Goal: Task Accomplishment & Management: Use online tool/utility

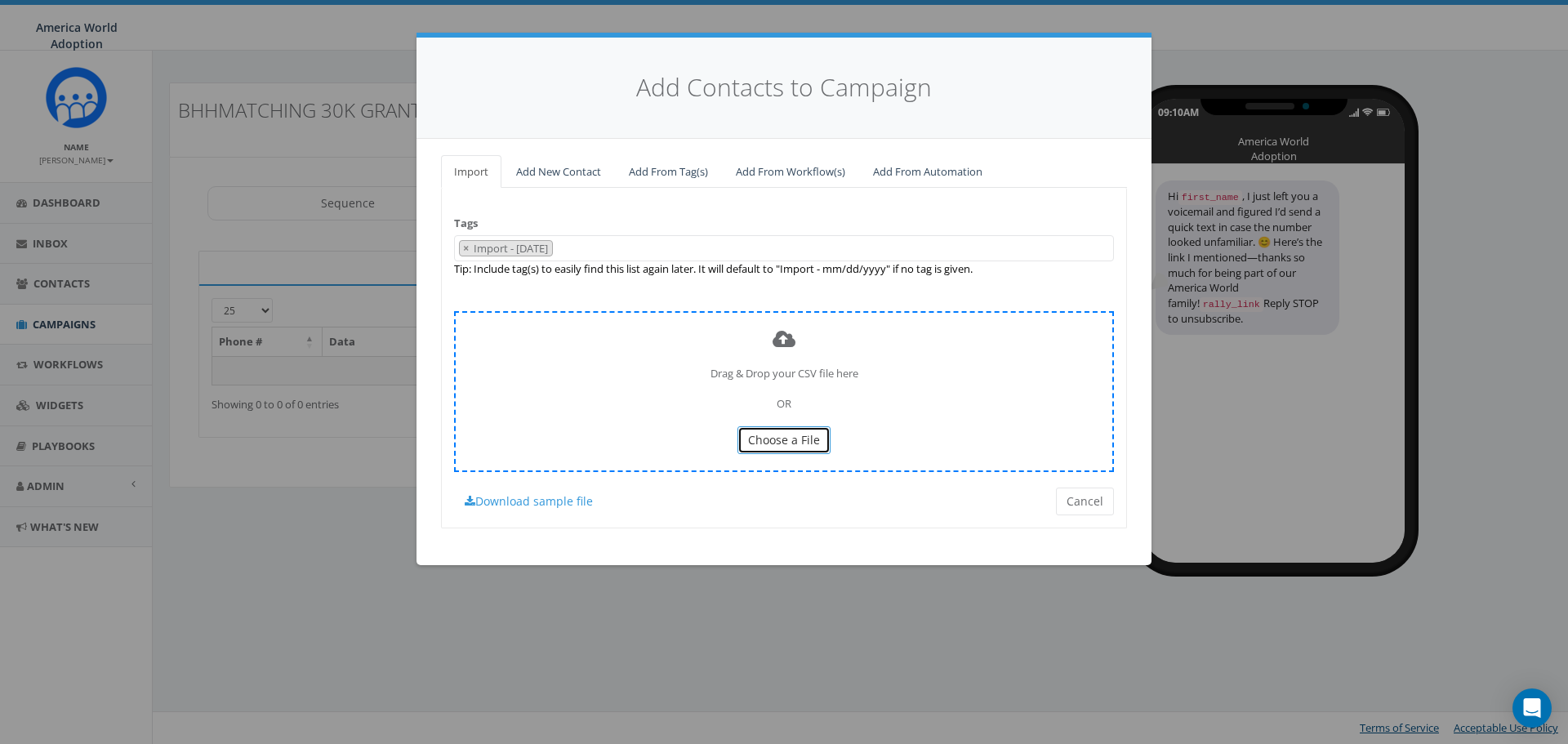
click at [770, 440] on span "Choose a File" at bounding box center [784, 440] width 72 height 15
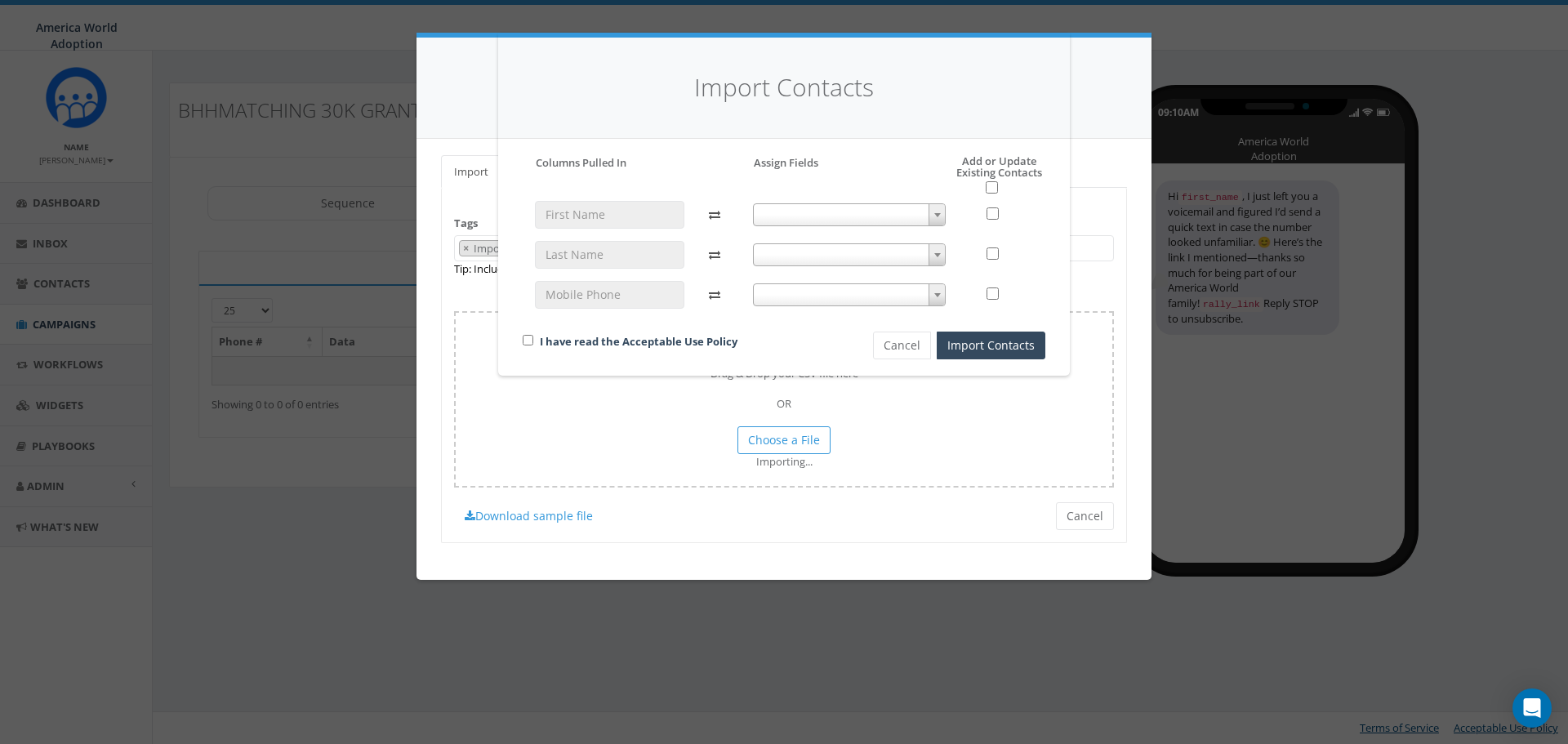
click at [940, 209] on span at bounding box center [937, 214] width 16 height 21
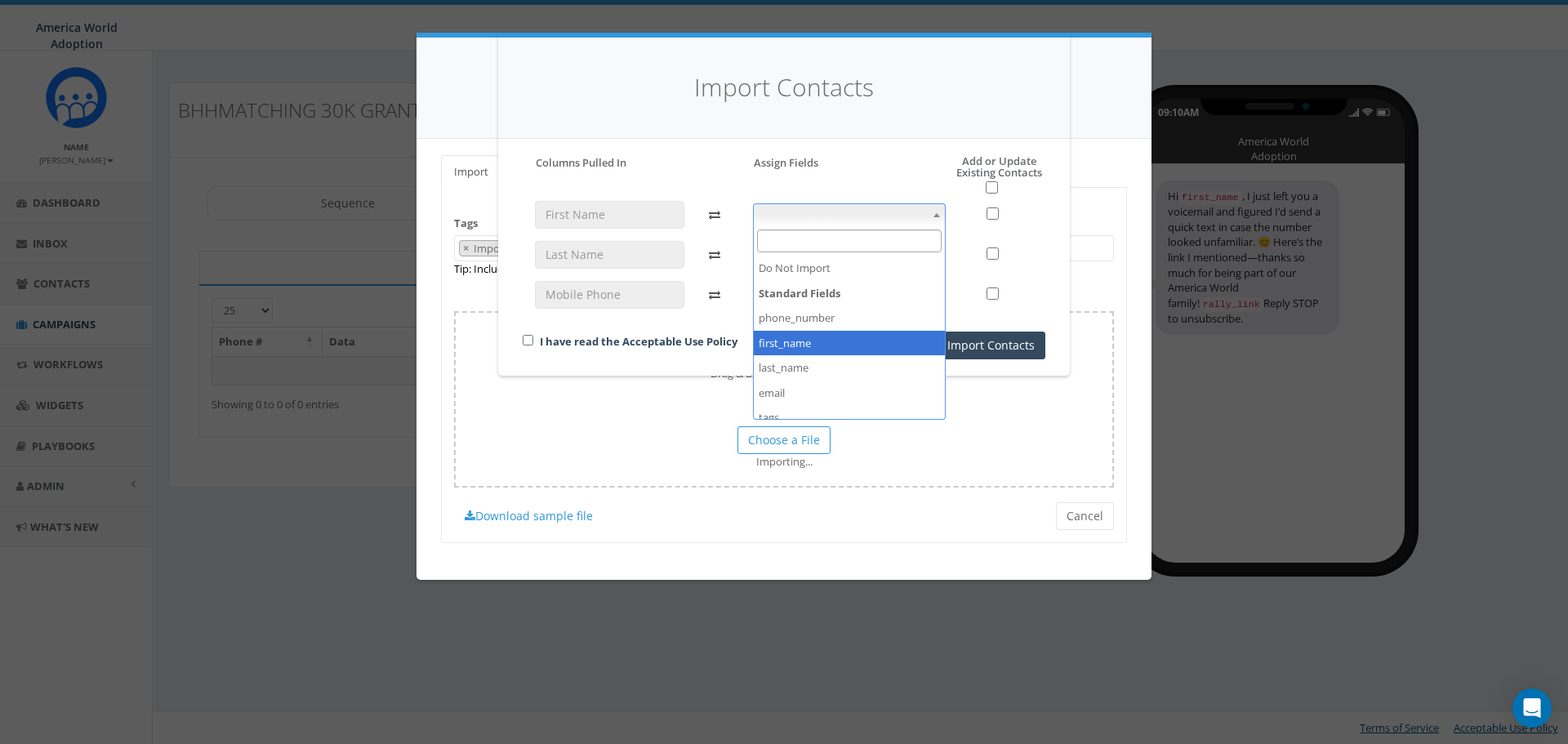
select select "first_name"
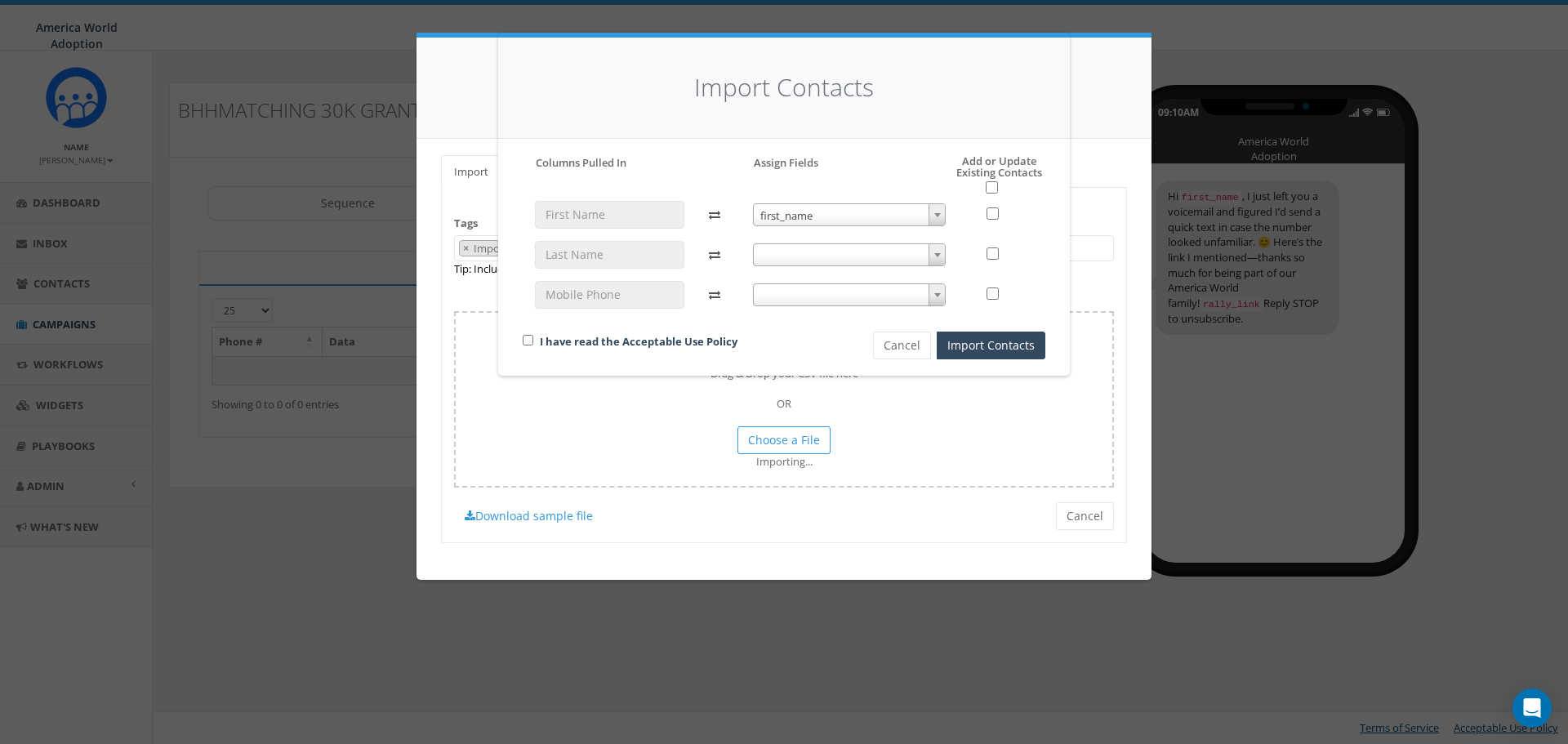
click at [931, 253] on span at bounding box center [937, 255] width 16 height 21
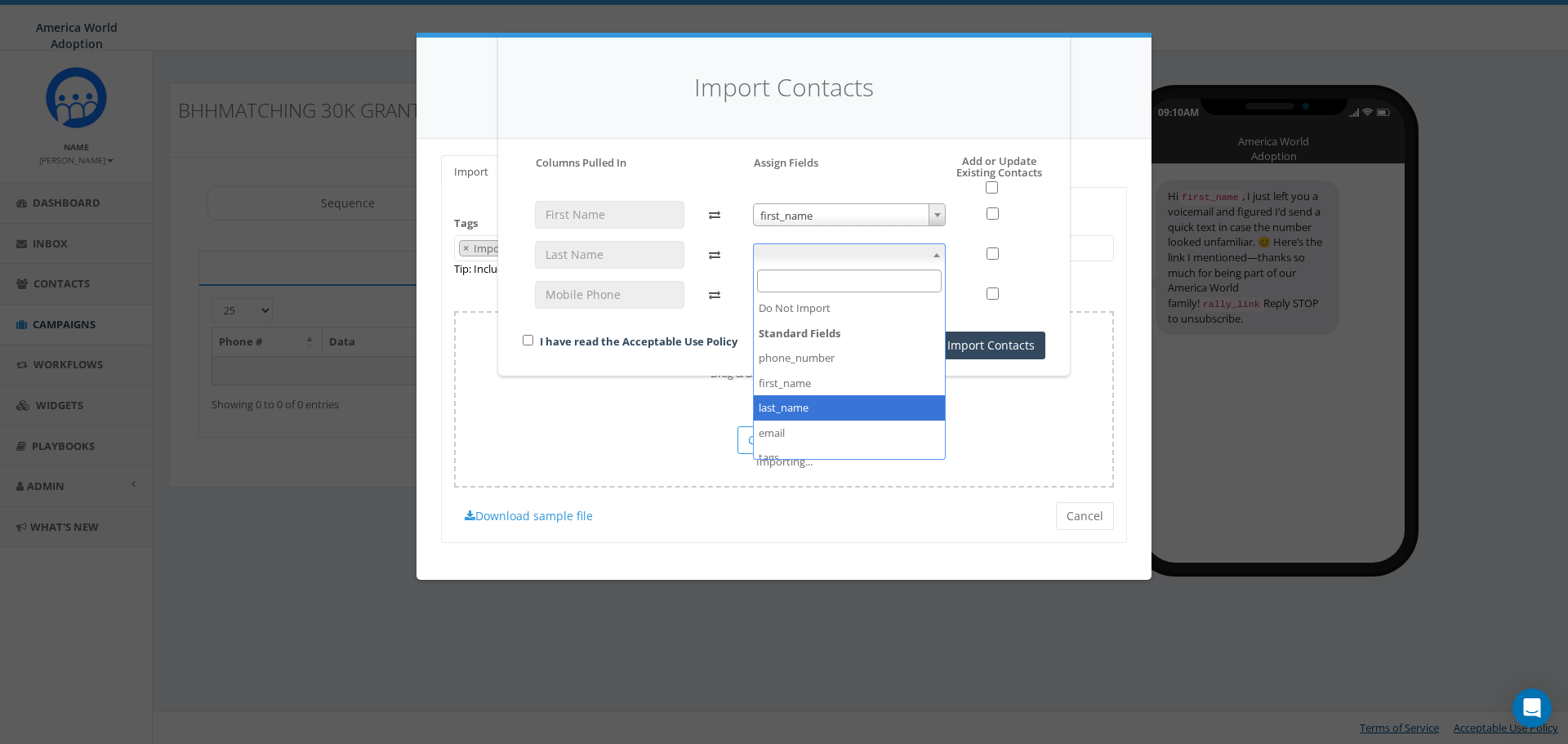
select select "last_name"
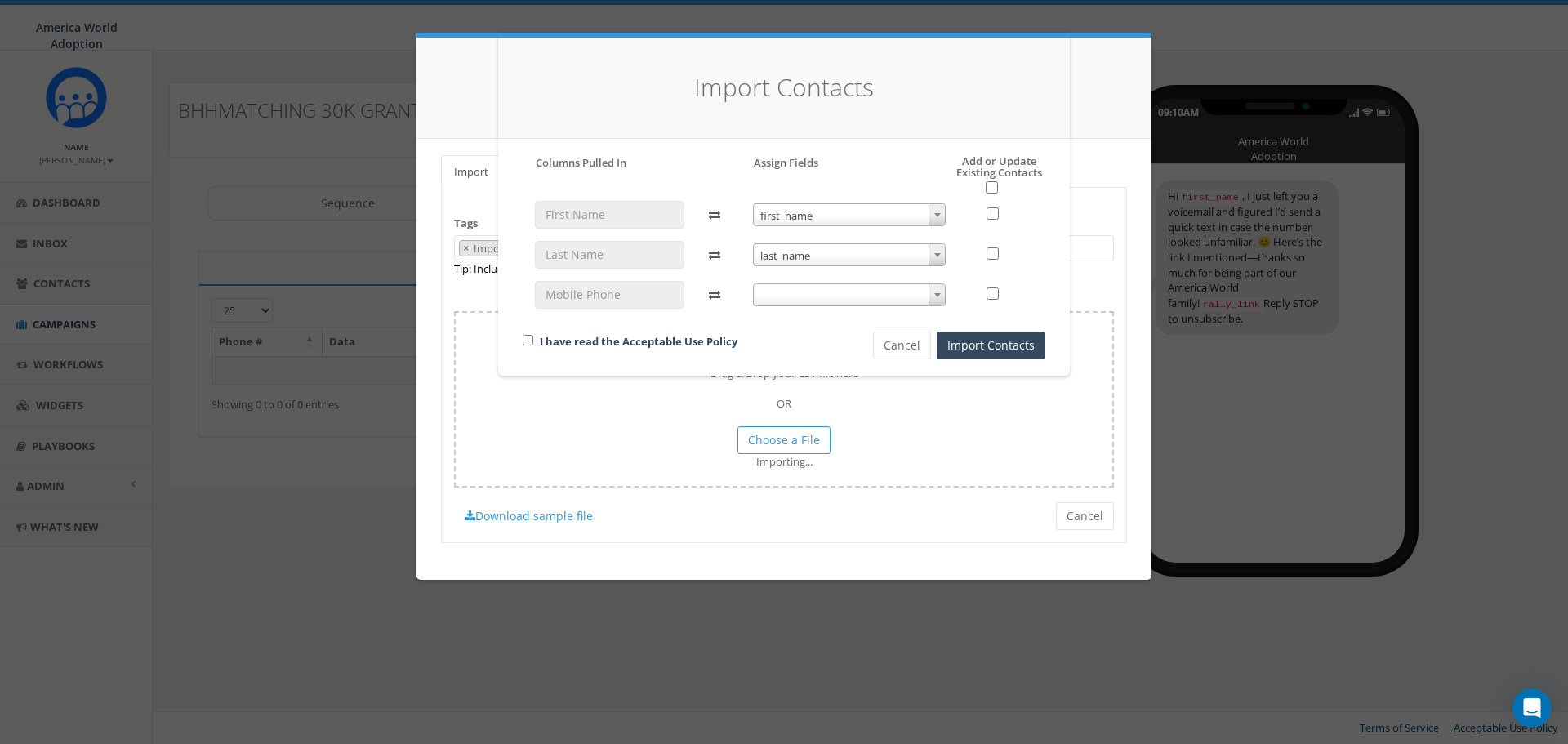
click at [943, 288] on span at bounding box center [937, 295] width 16 height 21
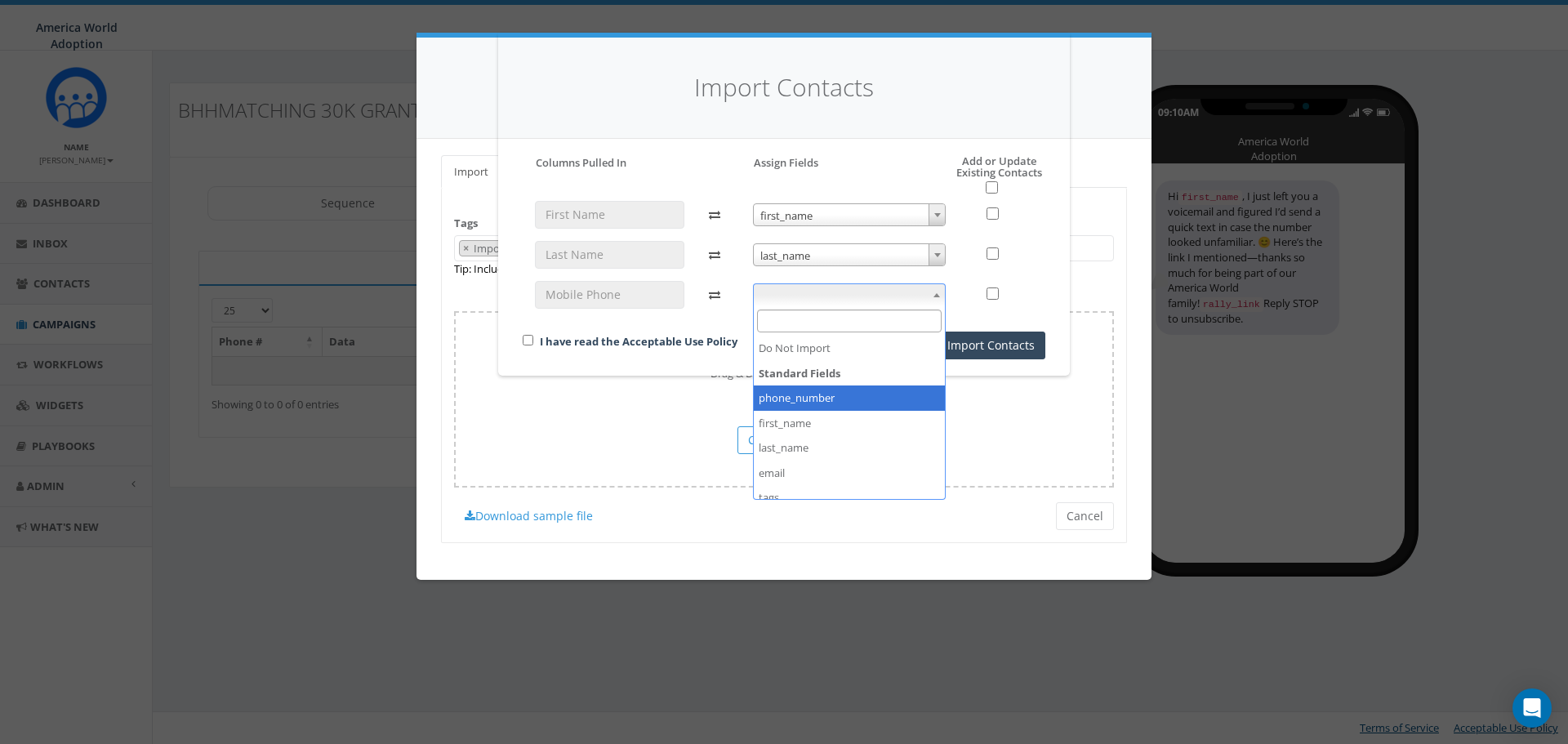
select select "phone_number"
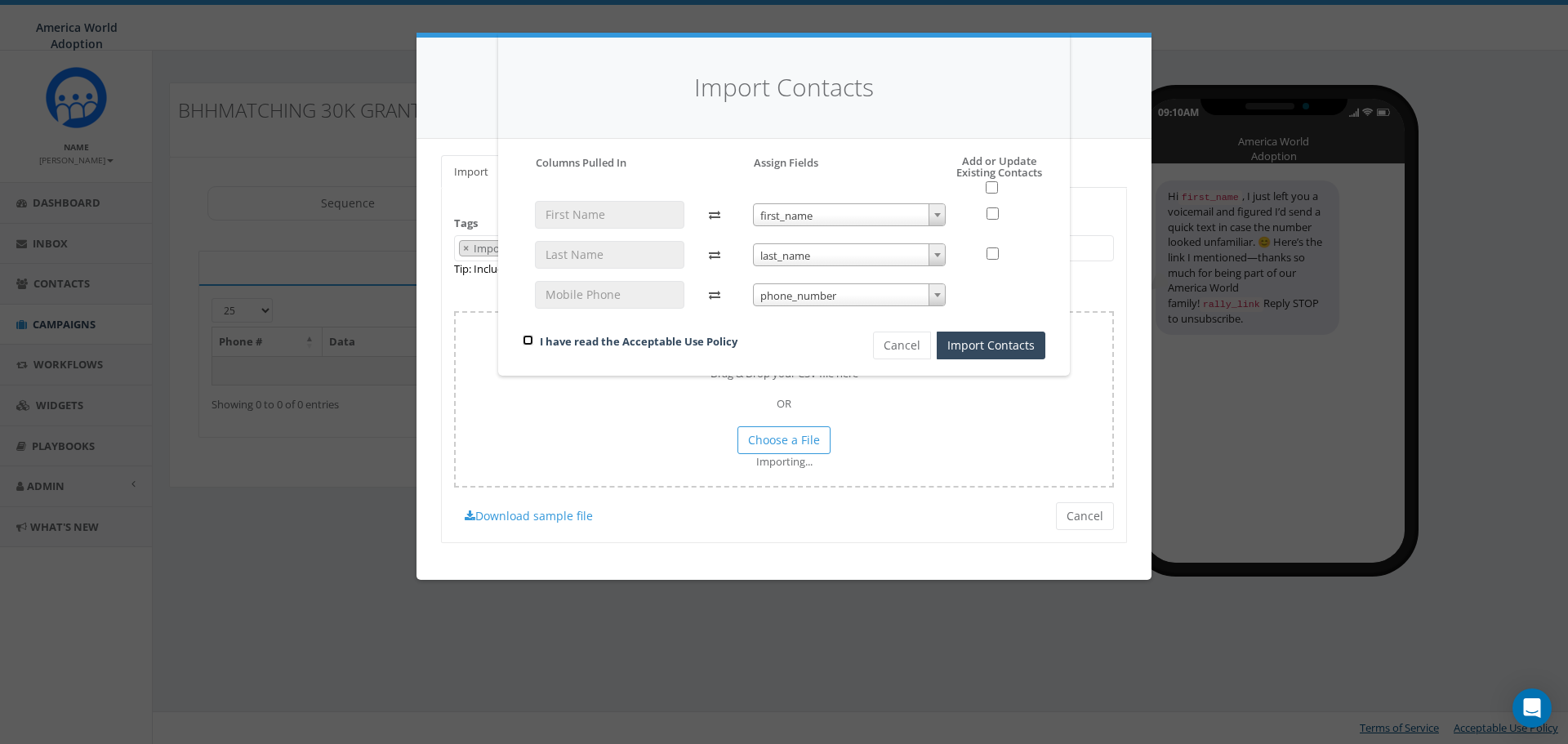
click at [525, 337] on input "checkbox" at bounding box center [528, 340] width 10 height 10
checkbox input "true"
click at [980, 342] on button "Import Contacts" at bounding box center [990, 345] width 109 height 27
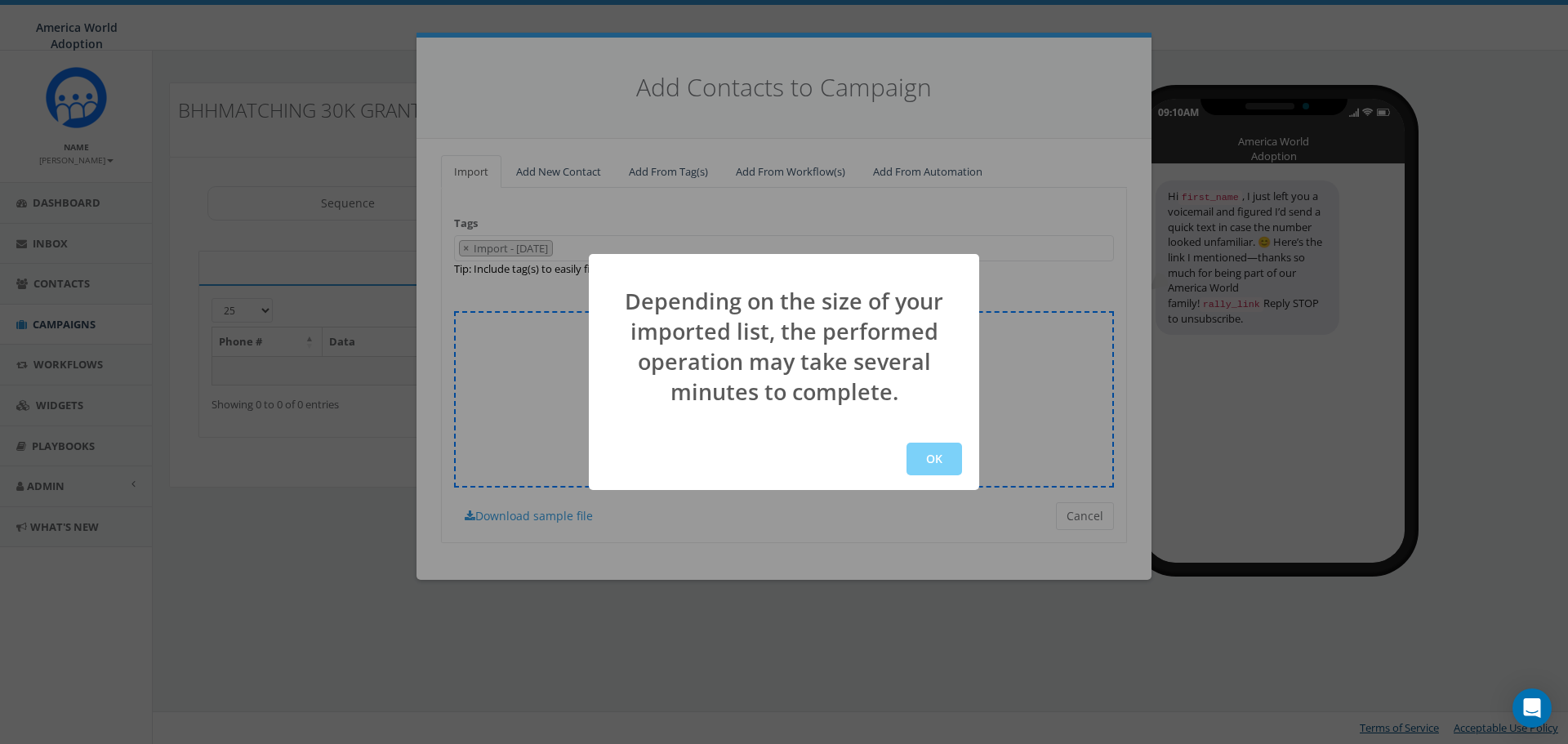
click at [937, 446] on button "OK" at bounding box center [934, 459] width 56 height 32
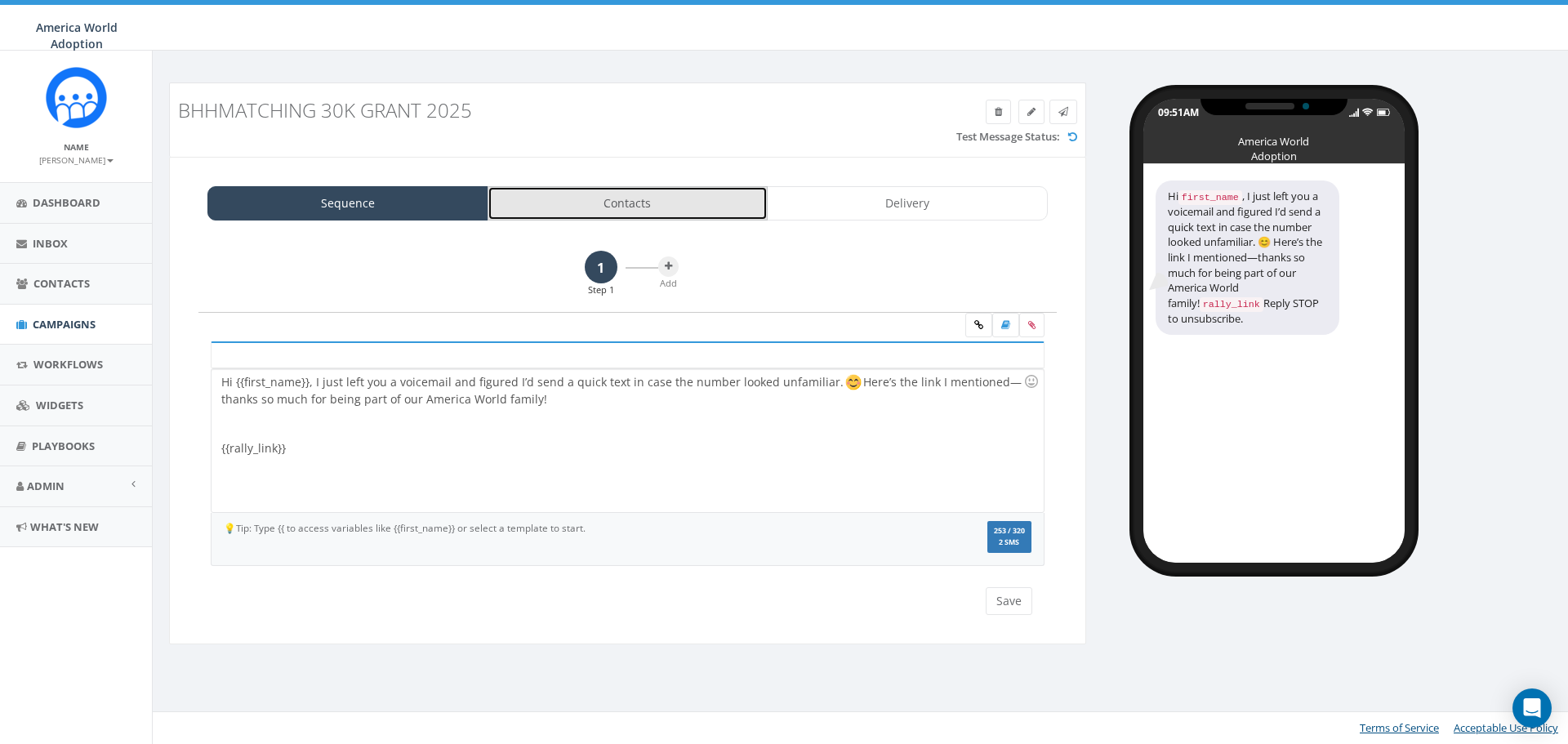
click at [656, 198] on link "Contacts" at bounding box center [628, 203] width 281 height 34
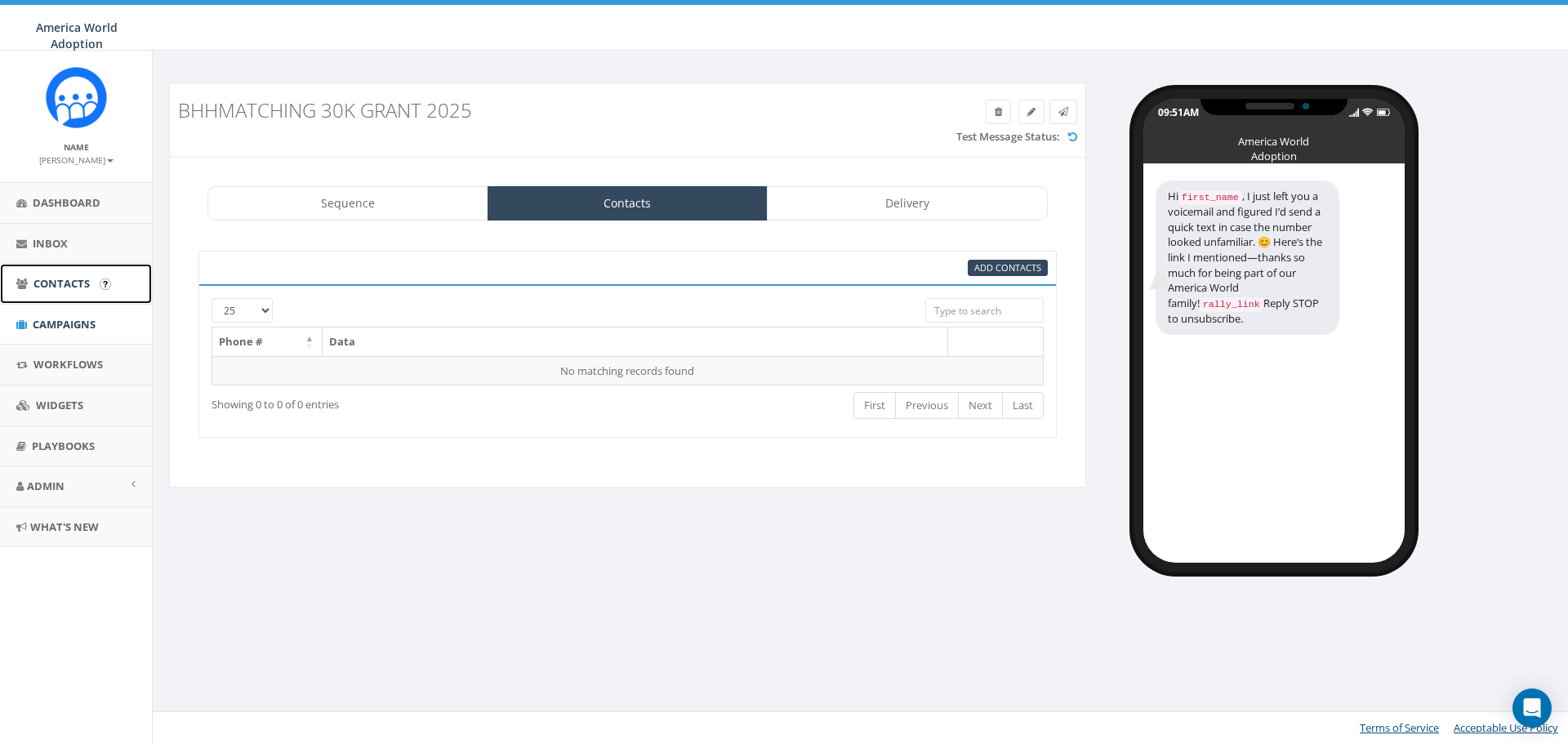
click at [71, 276] on span "Contacts" at bounding box center [62, 283] width 56 height 15
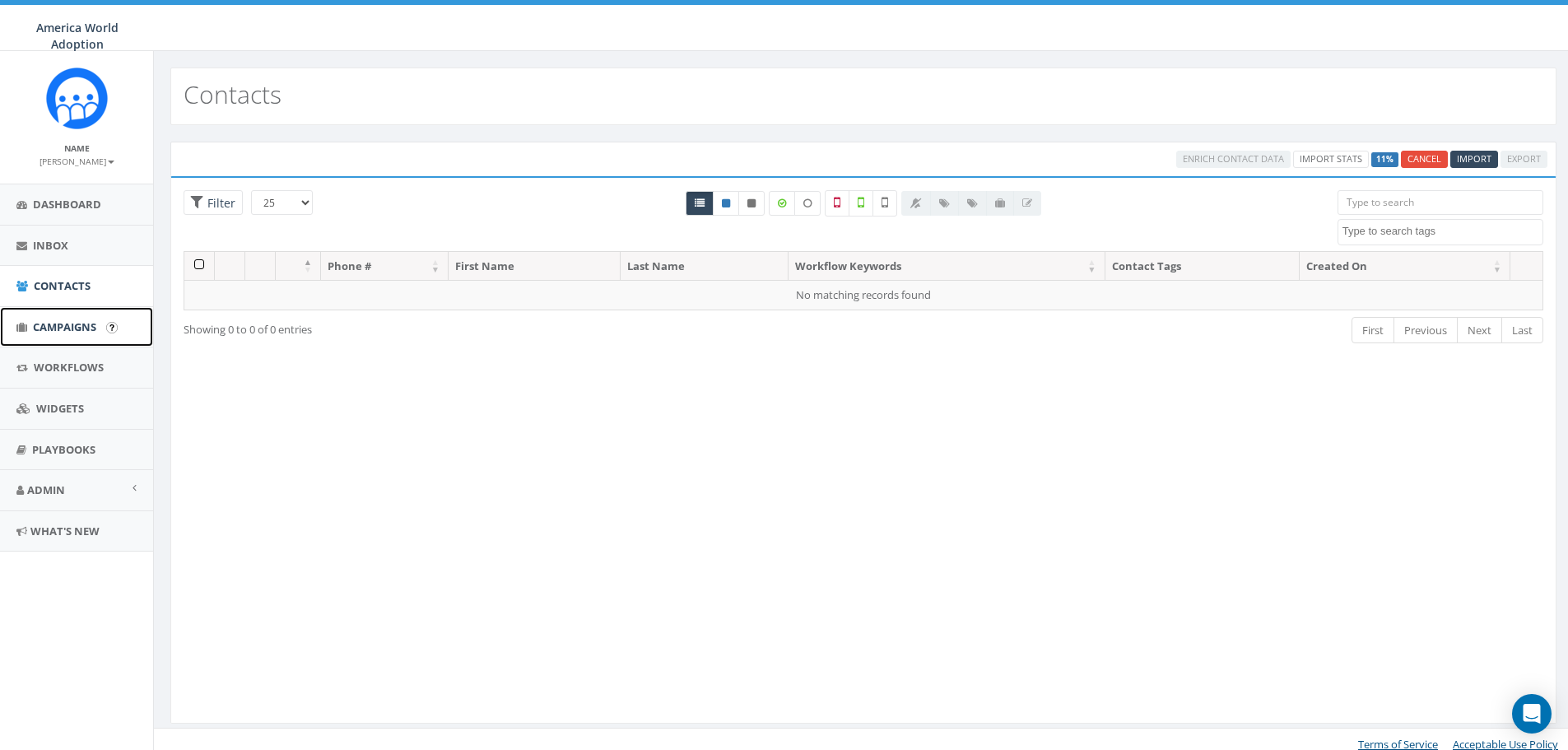
click at [44, 325] on span "Campaigns" at bounding box center [65, 326] width 64 height 15
